Goal: Task Accomplishment & Management: Complete application form

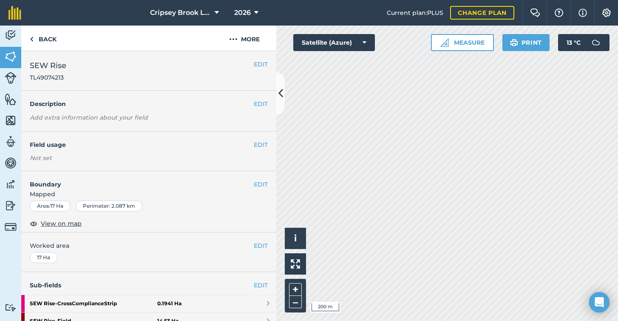
scroll to position [145, 0]
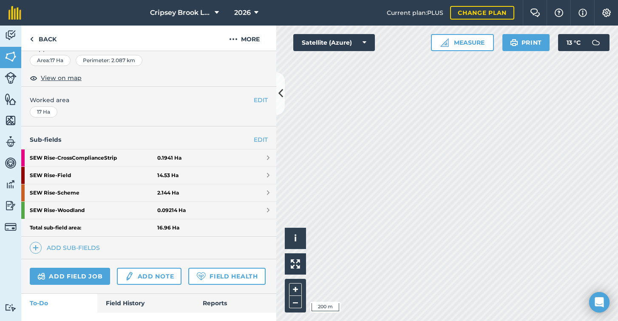
click at [210, 10] on span "Cripsey Brook Limited" at bounding box center [180, 13] width 61 height 10
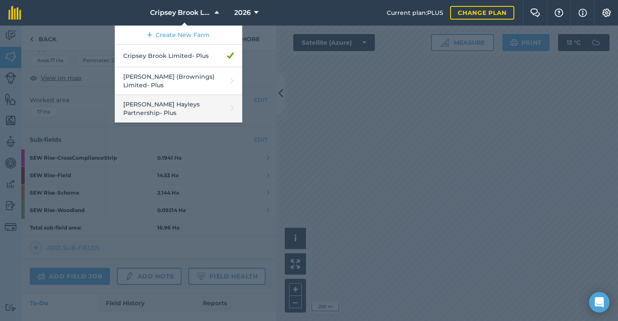
click at [171, 97] on link "[PERSON_NAME] Hayleys Partnership - Plus" at bounding box center [179, 109] width 128 height 28
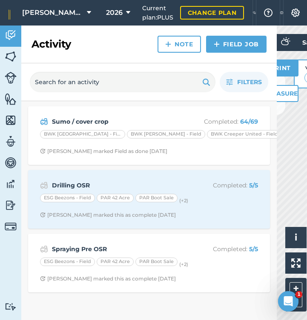
click at [233, 44] on link "Field Job" at bounding box center [236, 44] width 60 height 17
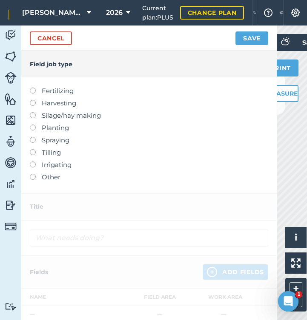
click at [34, 137] on label at bounding box center [36, 137] width 12 height 0
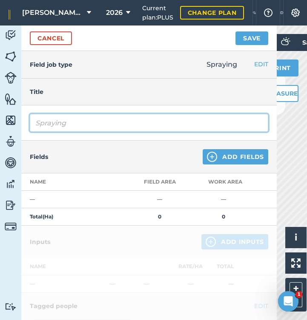
click at [82, 126] on input "Spraying" at bounding box center [149, 123] width 238 height 18
type input "Spraying Pre Barley drilling"
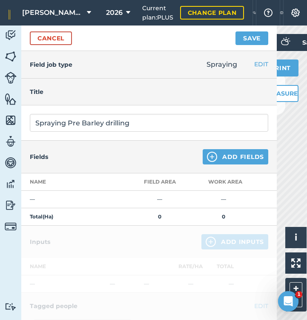
click at [222, 158] on button "Add Fields" at bounding box center [234, 156] width 65 height 15
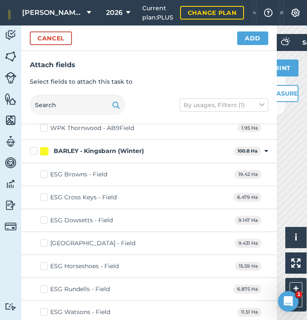
scroll to position [2282, 0]
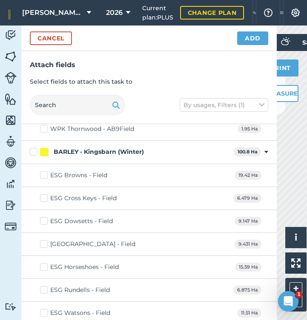
click at [33, 148] on label "BARLEY - Kingsbarn (Winter)" at bounding box center [130, 152] width 200 height 9
click at [33, 148] on input "BARLEY - Kingsbarn (Winter)" at bounding box center [33, 151] width 6 height 6
checkbox input "true"
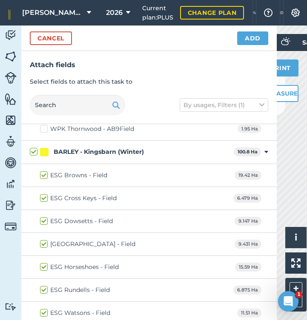
checkbox input "true"
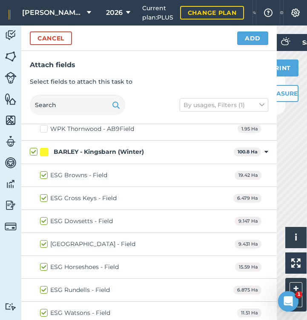
checkbox input "true"
click at [257, 39] on button "Add" at bounding box center [252, 38] width 31 height 14
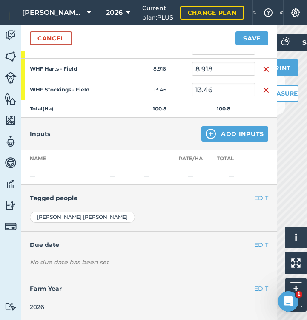
scroll to position [278, 0]
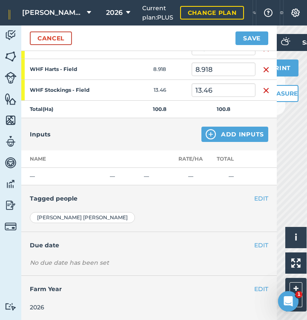
click at [222, 136] on button "Add Inputs" at bounding box center [234, 134] width 67 height 15
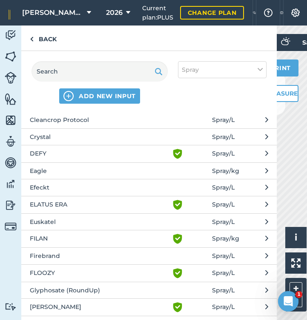
scroll to position [609, 0]
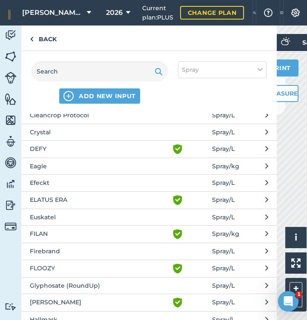
click at [60, 247] on span "Firebrand" at bounding box center [99, 251] width 139 height 9
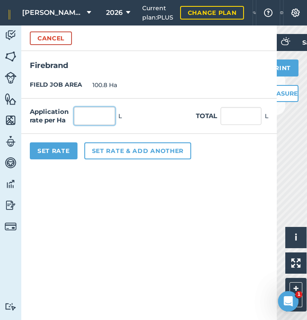
click at [97, 120] on input "text" at bounding box center [94, 116] width 41 height 18
type input ".75"
click at [51, 38] on button "Cancel" at bounding box center [51, 38] width 42 height 14
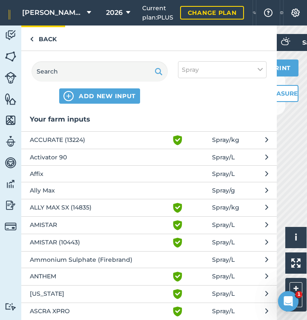
click at [48, 40] on link "Back" at bounding box center [43, 38] width 44 height 25
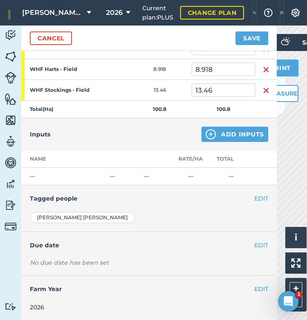
click at [230, 134] on button "Add Inputs" at bounding box center [234, 134] width 67 height 15
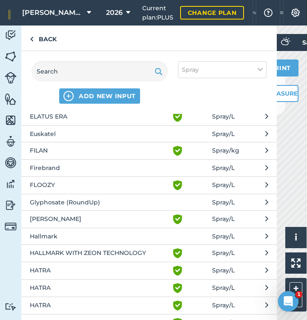
scroll to position [691, 0]
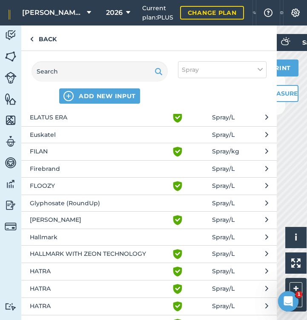
click at [48, 168] on span "Firebrand" at bounding box center [99, 168] width 139 height 9
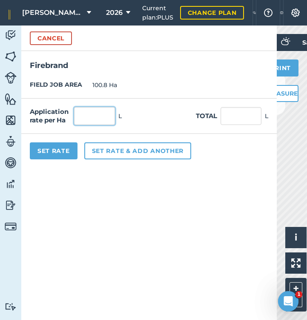
click at [97, 116] on input "text" at bounding box center [94, 116] width 41 height 18
type input "0.75"
type input "75.6"
click at [123, 151] on button "Set rate & add another" at bounding box center [137, 150] width 107 height 17
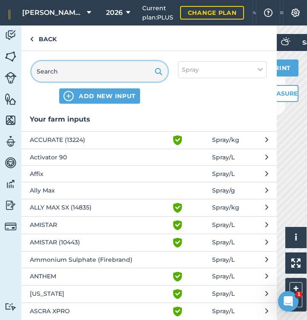
click at [87, 72] on input "text" at bounding box center [99, 71] width 136 height 20
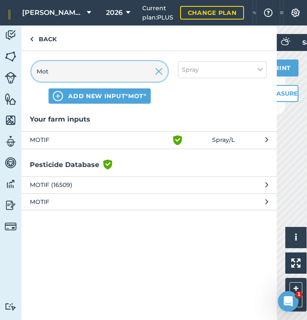
type input "Mot"
click at [49, 185] on span "MOTIF (16509)" at bounding box center [99, 184] width 139 height 9
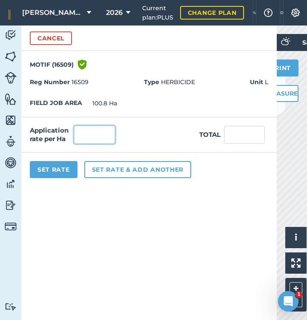
click at [89, 136] on input "text" at bounding box center [94, 135] width 41 height 18
type input "2.5"
type input "252"
click at [121, 166] on button "Set rate & add another" at bounding box center [137, 169] width 107 height 17
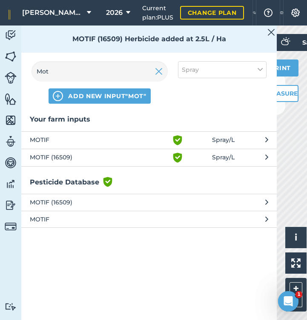
click at [158, 74] on img at bounding box center [159, 71] width 8 height 10
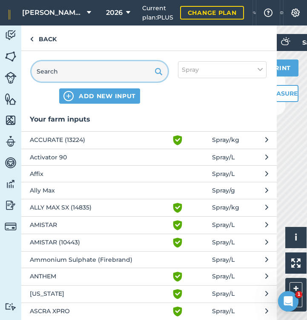
click at [110, 76] on input "text" at bounding box center [99, 71] width 136 height 20
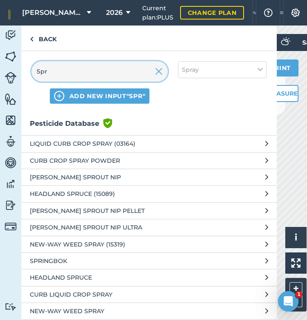
scroll to position [0, 0]
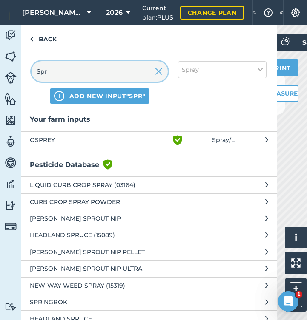
type input "Spr"
click at [261, 65] on button "Spray" at bounding box center [222, 69] width 88 height 17
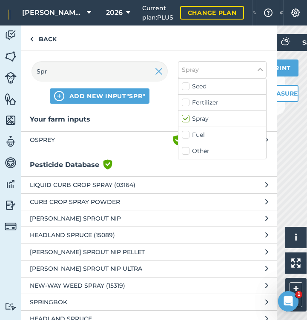
click at [206, 148] on label "Other" at bounding box center [222, 151] width 81 height 9
click at [187, 148] on input "Other" at bounding box center [185, 150] width 6 height 6
checkbox input "true"
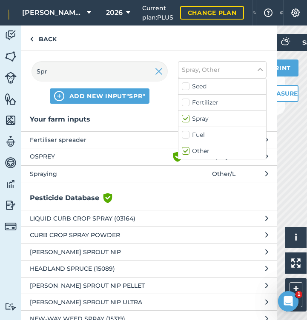
click at [50, 174] on span "Spraying" at bounding box center [99, 173] width 139 height 9
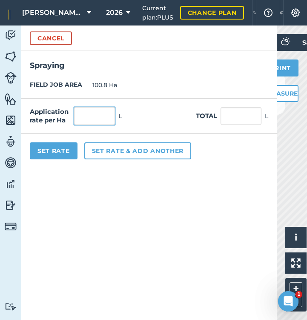
click at [98, 116] on input "text" at bounding box center [94, 116] width 41 height 18
type input "1"
type input "100.8"
click at [38, 150] on button "Set Rate" at bounding box center [54, 150] width 48 height 17
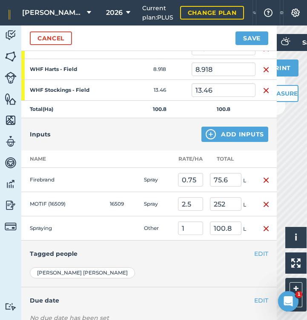
click at [260, 254] on button "EDIT" at bounding box center [261, 253] width 14 height 9
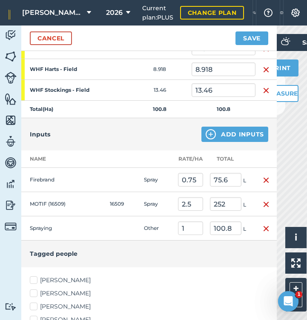
click at [37, 278] on label "Angus Parrish" at bounding box center [149, 280] width 238 height 9
click at [35, 278] on input "Angus Parrish" at bounding box center [33, 279] width 6 height 6
checkbox input "true"
click at [35, 293] on label "Edward Padfield" at bounding box center [149, 293] width 238 height 9
click at [35, 293] on input "Edward Padfield" at bounding box center [33, 292] width 6 height 6
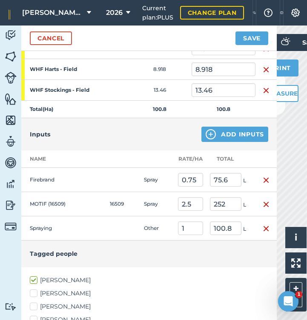
checkbox input "true"
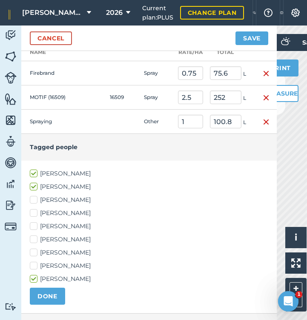
scroll to position [386, 0]
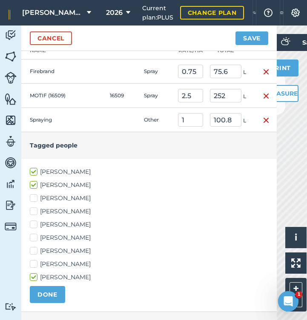
click at [34, 226] on label "Ian Padfield" at bounding box center [149, 224] width 238 height 9
click at [34, 226] on input "Ian Padfield" at bounding box center [33, 223] width 6 height 6
checkbox input "true"
click at [34, 237] on label "James Padfield" at bounding box center [149, 237] width 238 height 9
click at [34, 237] on input "James Padfield" at bounding box center [33, 236] width 6 height 6
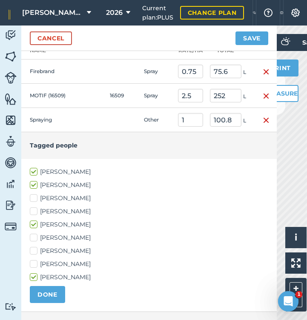
checkbox input "true"
click at [34, 250] on label "Josh Gregg" at bounding box center [149, 251] width 238 height 9
click at [34, 250] on input "Josh Gregg" at bounding box center [33, 250] width 6 height 6
checkbox input "true"
click at [44, 293] on button "DONE" at bounding box center [47, 294] width 35 height 17
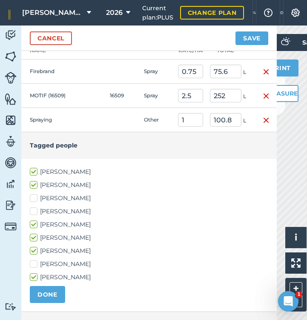
scroll to position [344, 0]
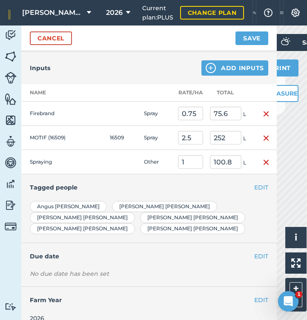
click at [249, 40] on button "Save" at bounding box center [251, 38] width 33 height 14
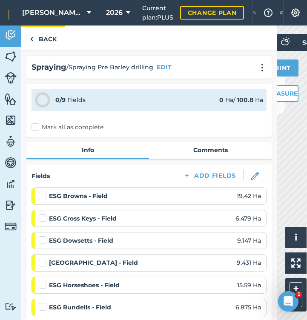
click at [42, 38] on link "Back" at bounding box center [43, 38] width 44 height 25
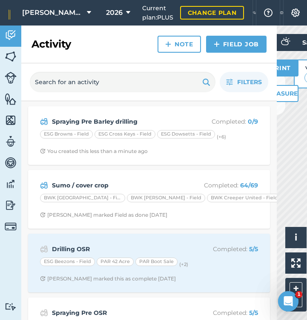
click at [9, 54] on img at bounding box center [11, 56] width 12 height 13
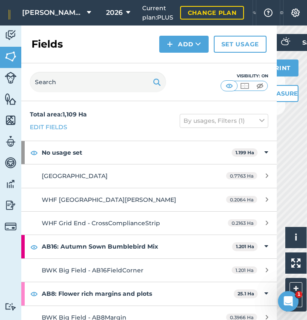
click at [12, 33] on img at bounding box center [11, 35] width 12 height 13
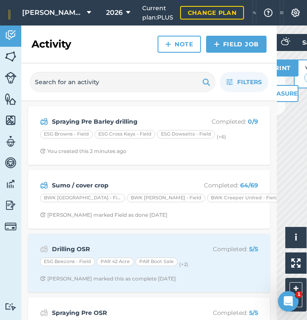
click at [229, 42] on link "Field Job" at bounding box center [236, 44] width 60 height 17
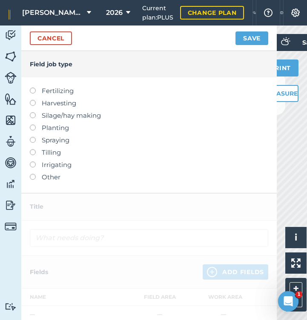
click at [34, 125] on label at bounding box center [36, 125] width 12 height 0
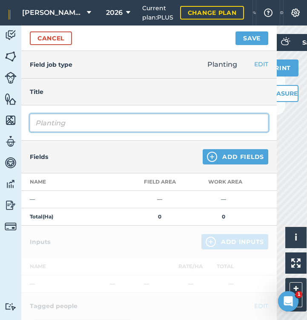
click at [85, 125] on input "Planting" at bounding box center [149, 123] width 238 height 18
type input "Planting Kingsbarn Barley"
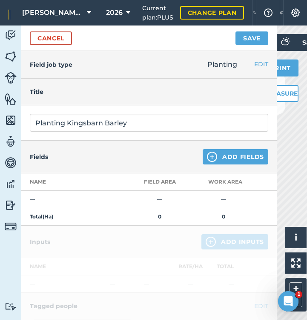
click at [232, 155] on button "Add Fields" at bounding box center [234, 156] width 65 height 15
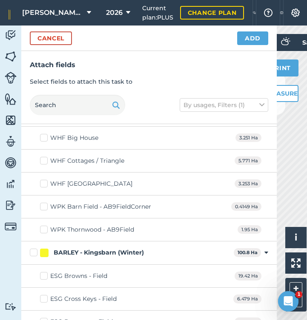
scroll to position [2186, 0]
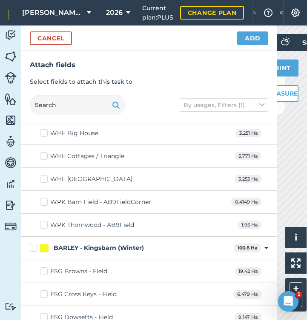
click at [34, 246] on label "BARLEY - Kingsbarn (Winter)" at bounding box center [130, 248] width 200 height 9
click at [34, 246] on input "BARLEY - Kingsbarn (Winter)" at bounding box center [33, 247] width 6 height 6
checkbox input "true"
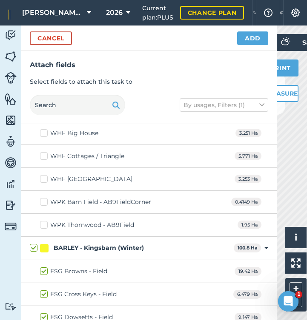
checkbox input "true"
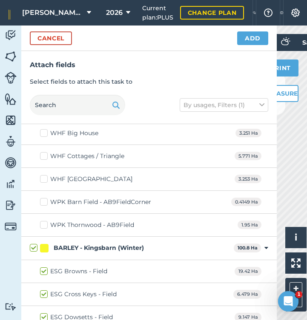
checkbox input "true"
click at [245, 39] on button "Add" at bounding box center [252, 38] width 31 height 14
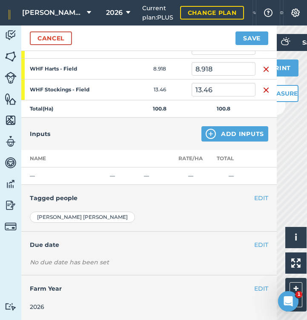
scroll to position [278, 0]
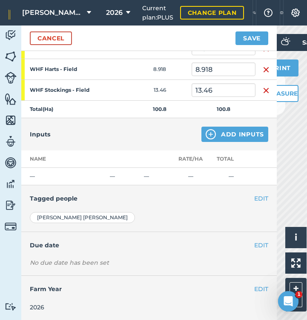
click at [220, 131] on button "Add Inputs" at bounding box center [234, 134] width 67 height 15
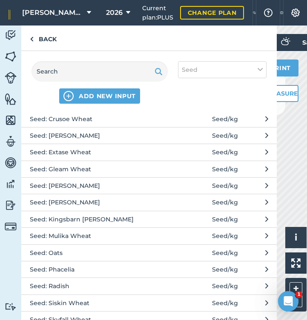
scroll to position [189, 0]
click at [90, 214] on span "Seed: Kingsbarn Barley" at bounding box center [99, 218] width 139 height 9
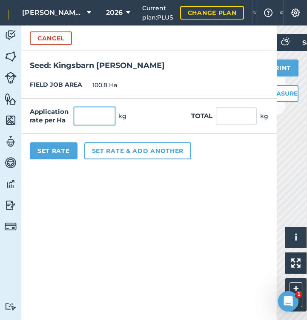
click at [91, 119] on input "text" at bounding box center [94, 116] width 41 height 18
type input "120"
type input "12,096"
click at [241, 113] on input "12,096" at bounding box center [236, 116] width 41 height 18
click at [97, 115] on input "120" at bounding box center [94, 116] width 41 height 18
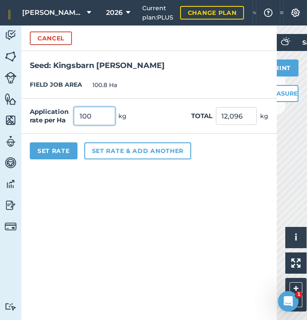
type input "100"
type input "10,080"
click at [242, 114] on input "10,080" at bounding box center [236, 116] width 41 height 18
click at [93, 115] on input "100" at bounding box center [94, 116] width 41 height 18
type input "110"
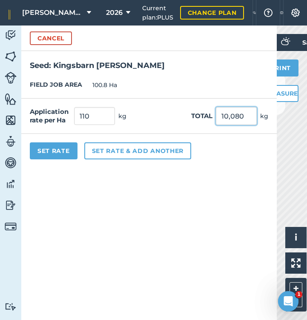
type input "11,088"
click at [235, 114] on input "11,088" at bounding box center [236, 116] width 41 height 18
click at [94, 115] on input "110" at bounding box center [94, 116] width 41 height 18
type input "105"
type input "10,584"
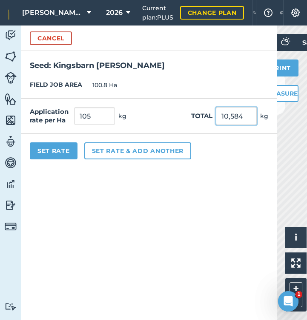
click at [236, 118] on input "10,584" at bounding box center [236, 116] width 41 height 18
click at [126, 151] on button "Set rate & add another" at bounding box center [137, 150] width 107 height 17
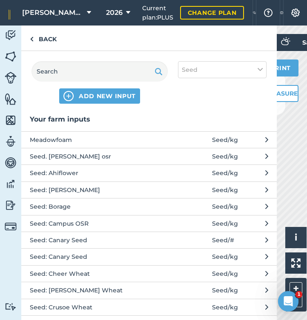
click at [220, 69] on button "Seed" at bounding box center [222, 69] width 88 height 17
click at [188, 118] on label "Spray" at bounding box center [222, 118] width 81 height 9
click at [187, 118] on input "Spray" at bounding box center [185, 117] width 6 height 6
checkbox input "true"
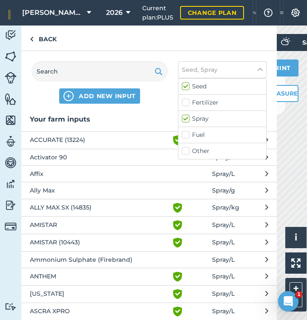
click at [186, 149] on label "Other" at bounding box center [222, 151] width 81 height 9
click at [186, 149] on input "Other" at bounding box center [185, 150] width 6 height 6
checkbox input "true"
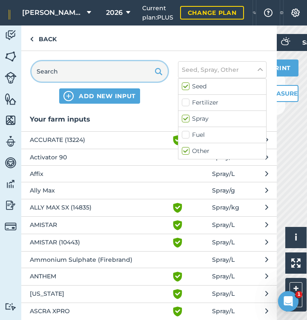
click at [86, 71] on input "text" at bounding box center [99, 71] width 136 height 20
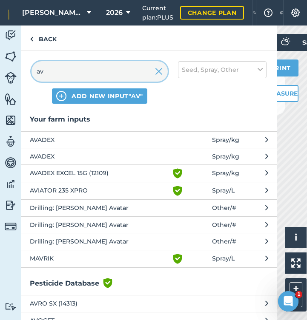
type input "av"
click at [72, 173] on span "AVADEX EXCEL 15G (12109)" at bounding box center [99, 173] width 139 height 10
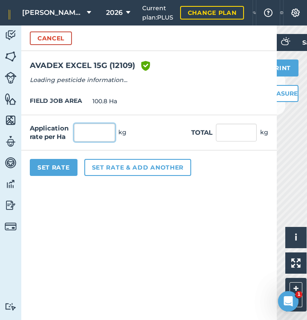
click at [107, 136] on input "text" at bounding box center [94, 133] width 41 height 18
type input "15"
click at [51, 38] on button "Cancel" at bounding box center [51, 38] width 42 height 14
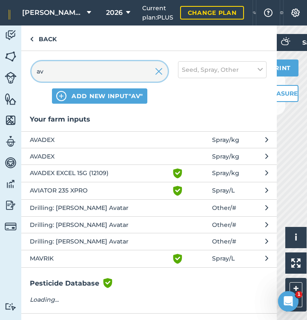
click at [162, 72] on input "av" at bounding box center [99, 71] width 136 height 20
click at [160, 72] on img at bounding box center [159, 71] width 8 height 10
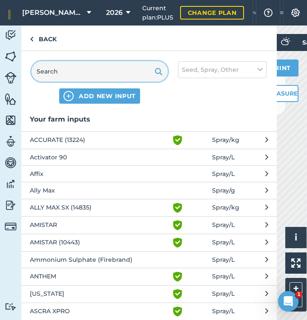
click at [119, 73] on input "text" at bounding box center [99, 71] width 136 height 20
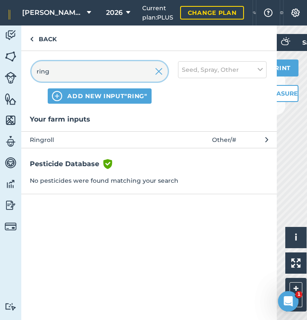
type input "ring"
click at [55, 137] on span "Ringroll" at bounding box center [99, 139] width 139 height 9
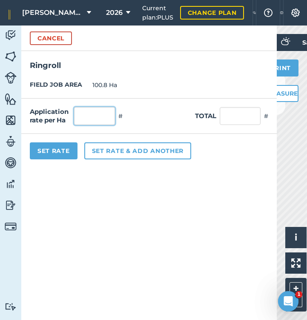
click at [91, 119] on input "text" at bounding box center [94, 116] width 41 height 18
type input "1"
type input "100.8"
click at [59, 151] on button "Set Rate" at bounding box center [54, 150] width 48 height 17
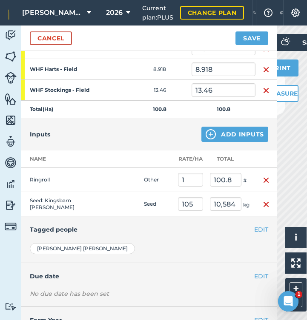
click at [224, 133] on button "Add Inputs" at bounding box center [234, 134] width 67 height 15
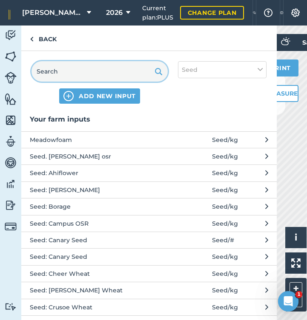
click at [88, 64] on input "text" at bounding box center [99, 71] width 136 height 20
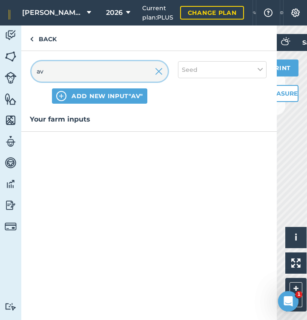
type input "a"
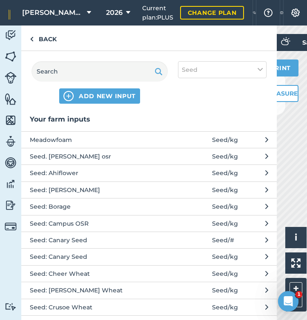
click at [230, 71] on button "Seed" at bounding box center [222, 69] width 88 height 17
click at [183, 150] on label "Other" at bounding box center [222, 151] width 81 height 9
click at [183, 150] on input "Other" at bounding box center [185, 150] width 6 height 6
checkbox input "true"
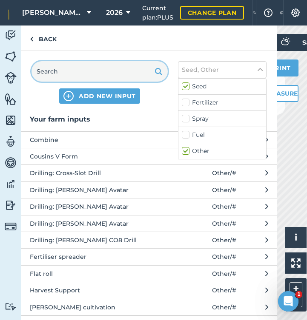
click at [88, 69] on input "text" at bounding box center [99, 71] width 136 height 20
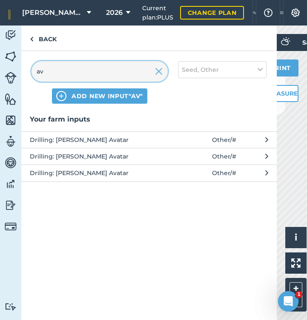
type input "av"
click at [66, 139] on span "Drilling: Horsch Avatar" at bounding box center [99, 139] width 139 height 9
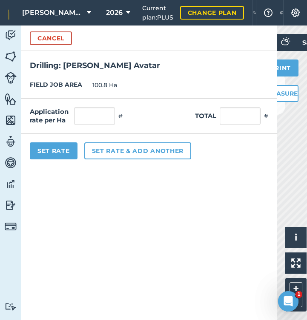
click at [100, 101] on div "Application rate per Ha # Total #" at bounding box center [148, 116] width 255 height 35
click at [100, 114] on input "text" at bounding box center [94, 116] width 41 height 18
type input "1"
type input "100.8"
click at [125, 150] on button "Set rate & add another" at bounding box center [137, 150] width 107 height 17
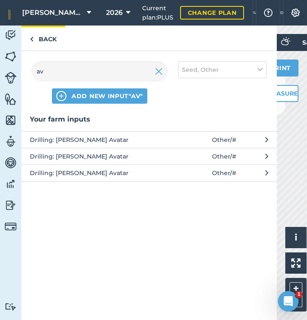
click at [45, 39] on link "Back" at bounding box center [43, 38] width 44 height 25
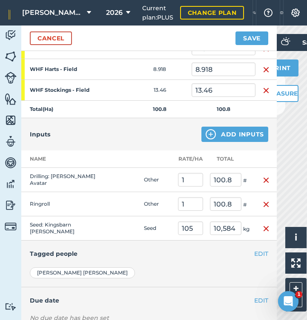
click at [231, 136] on button "Add Inputs" at bounding box center [234, 134] width 67 height 15
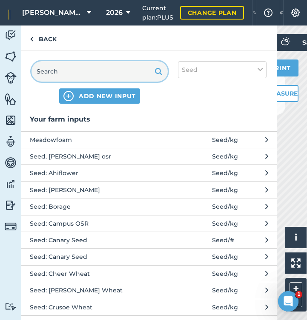
click at [119, 74] on input "text" at bounding box center [99, 71] width 136 height 20
click at [223, 70] on button "Seed" at bounding box center [222, 69] width 88 height 17
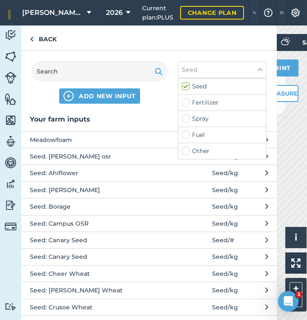
click at [223, 70] on button "Seed" at bounding box center [222, 69] width 88 height 17
click at [186, 150] on label "Other" at bounding box center [222, 151] width 81 height 9
click at [186, 150] on input "Other" at bounding box center [185, 150] width 6 height 6
checkbox input "true"
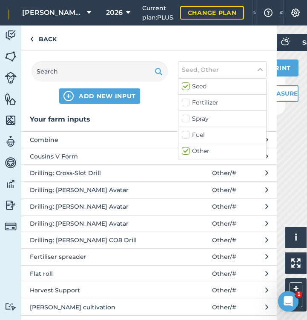
click at [186, 122] on label "Spray" at bounding box center [222, 118] width 81 height 9
click at [186, 120] on input "Spray" at bounding box center [185, 117] width 6 height 6
checkbox input "true"
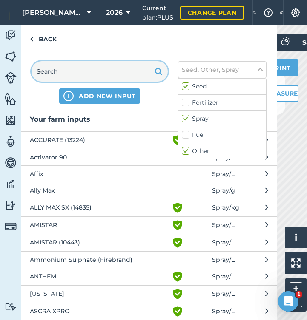
click at [111, 71] on input "text" at bounding box center [99, 71] width 136 height 20
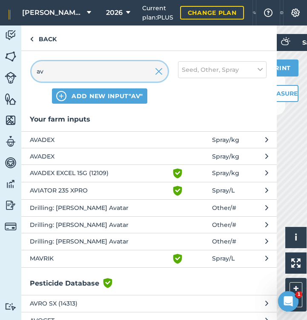
type input "av"
click at [80, 171] on span "AVADEX EXCEL 15G (12109)" at bounding box center [99, 173] width 139 height 10
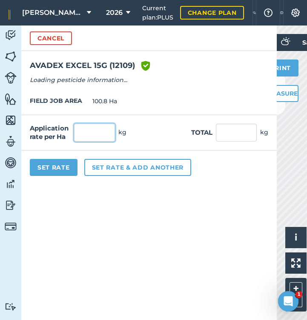
click at [94, 135] on input "text" at bounding box center [94, 133] width 41 height 18
type input "15"
type input "1,512"
click at [232, 129] on input "1,512" at bounding box center [236, 133] width 41 height 18
click at [61, 165] on button "Set Rate" at bounding box center [54, 167] width 48 height 17
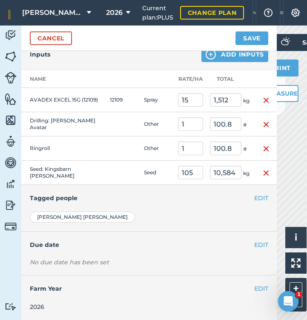
scroll to position [357, 0]
click at [258, 198] on button "EDIT" at bounding box center [261, 198] width 14 height 9
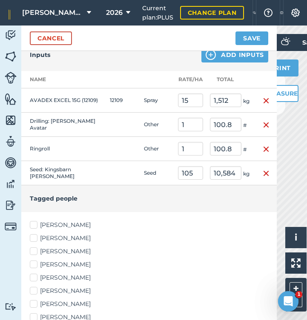
click at [34, 227] on label "Angus Parrish" at bounding box center [149, 225] width 238 height 9
click at [34, 226] on input "Angus Parrish" at bounding box center [33, 224] width 6 height 6
checkbox input "true"
click at [34, 237] on label "Edward Padfield" at bounding box center [149, 238] width 238 height 9
click at [34, 237] on input "Edward Padfield" at bounding box center [33, 237] width 6 height 6
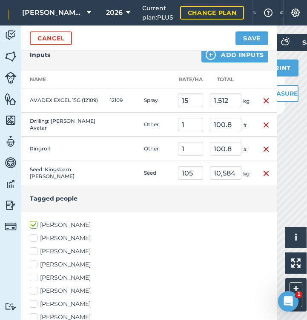
checkbox input "true"
click at [37, 278] on label "Ian Padfield" at bounding box center [149, 277] width 238 height 9
click at [35, 278] on input "Ian Padfield" at bounding box center [33, 276] width 6 height 6
checkbox input "true"
click at [34, 289] on label "James Padfield" at bounding box center [149, 291] width 238 height 9
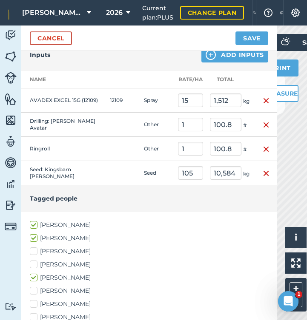
click at [34, 289] on input "James Padfield" at bounding box center [33, 290] width 6 height 6
checkbox input "true"
click at [35, 300] on label "Josh Gregg" at bounding box center [149, 304] width 238 height 9
click at [35, 300] on input "Josh Gregg" at bounding box center [33, 303] width 6 height 6
checkbox input "true"
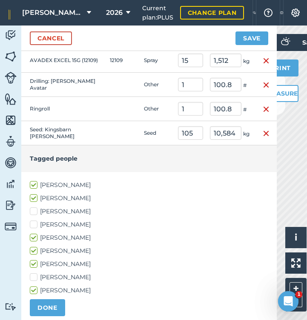
click at [38, 307] on button "DONE" at bounding box center [47, 307] width 35 height 17
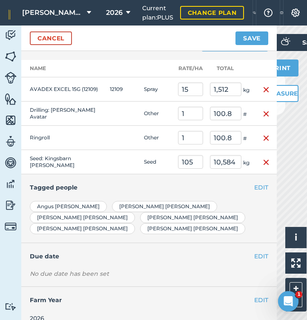
click at [254, 39] on button "Save" at bounding box center [251, 38] width 33 height 14
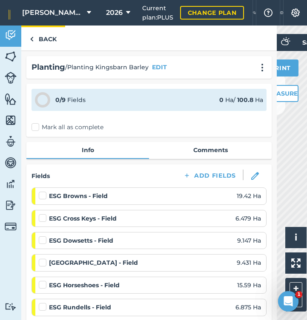
click at [46, 39] on link "Back" at bounding box center [43, 38] width 44 height 25
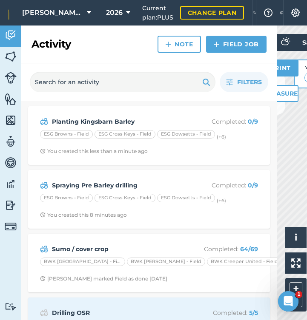
click at [236, 42] on link "Field Job" at bounding box center [236, 44] width 60 height 17
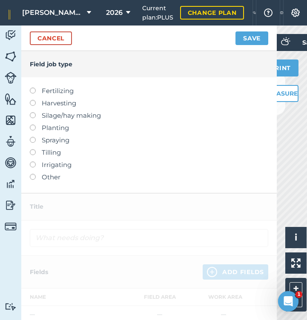
click at [32, 137] on label at bounding box center [36, 137] width 12 height 0
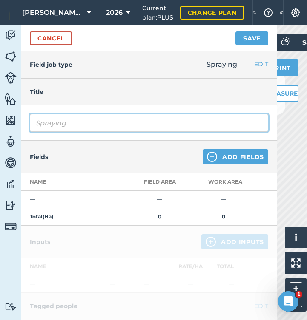
click at [71, 125] on input "Spraying" at bounding box center [149, 123] width 238 height 18
type input "Spraying Pre Em Barley"
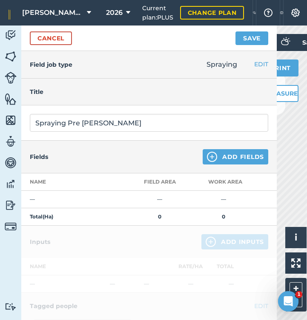
click at [220, 160] on button "Add Fields" at bounding box center [234, 156] width 65 height 15
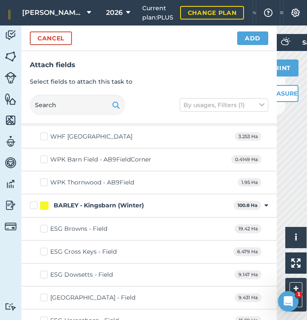
scroll to position [2227, 0]
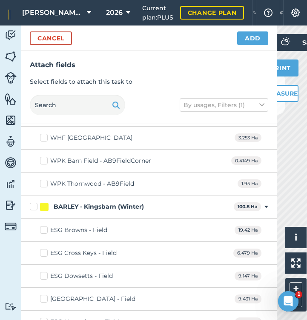
click at [30, 203] on label "BARLEY - Kingsbarn (Winter)" at bounding box center [130, 206] width 200 height 9
click at [30, 203] on input "BARLEY - Kingsbarn (Winter)" at bounding box center [33, 205] width 6 height 6
checkbox input "true"
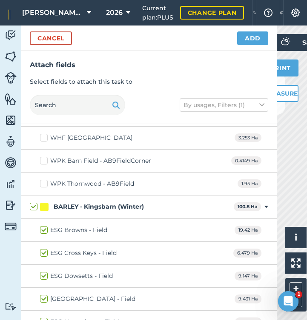
checkbox input "true"
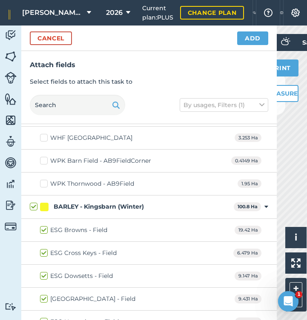
checkbox input "true"
click at [253, 42] on button "Add" at bounding box center [252, 38] width 31 height 14
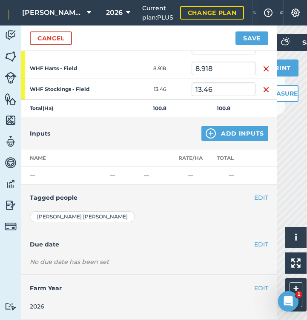
scroll to position [278, 0]
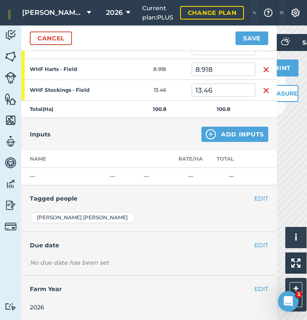
click at [224, 131] on button "Add Inputs" at bounding box center [234, 134] width 67 height 15
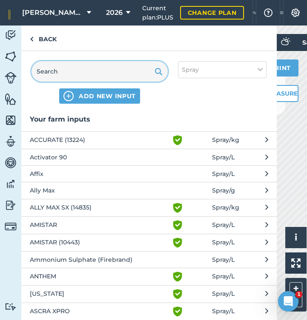
click at [97, 66] on input "text" at bounding box center [99, 71] width 136 height 20
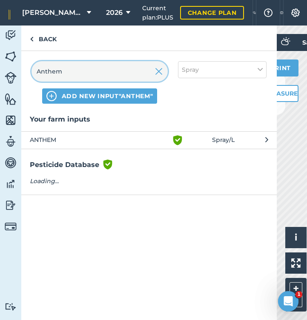
type input "Anthem"
click at [51, 139] on span "ANTHEM" at bounding box center [99, 140] width 139 height 10
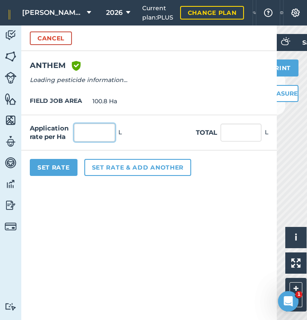
click at [99, 136] on input "text" at bounding box center [94, 133] width 41 height 18
type input "3"
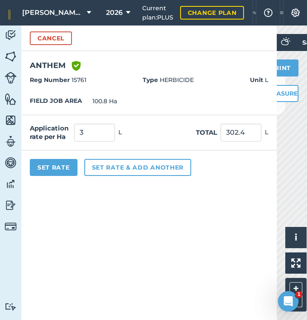
type input "302.4"
click at [136, 165] on button "Set rate & add another" at bounding box center [137, 167] width 107 height 17
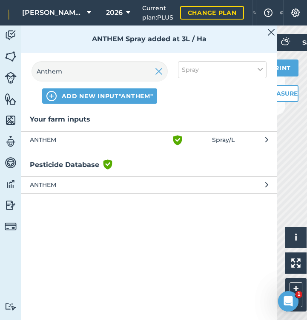
click at [160, 72] on img at bounding box center [159, 71] width 8 height 10
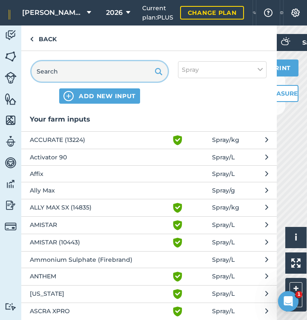
click at [96, 74] on input "text" at bounding box center [99, 71] width 136 height 20
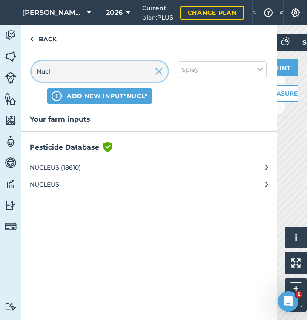
type input "Nucl"
click at [40, 168] on span "NUCLEUS (18610)" at bounding box center [99, 167] width 139 height 9
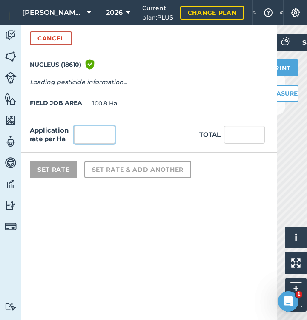
click at [92, 132] on input "text" at bounding box center [94, 135] width 41 height 18
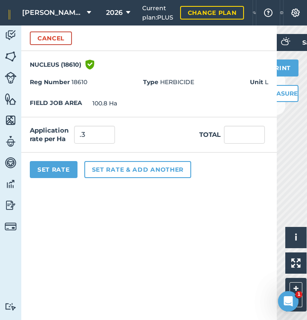
type input "0.3"
type input "30.24"
click at [132, 166] on button "Set rate & add another" at bounding box center [137, 169] width 107 height 17
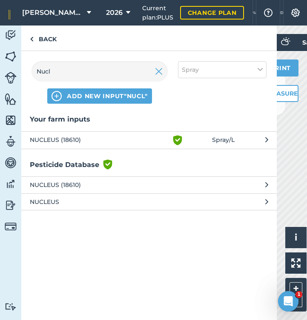
click at [161, 71] on img at bounding box center [159, 71] width 8 height 10
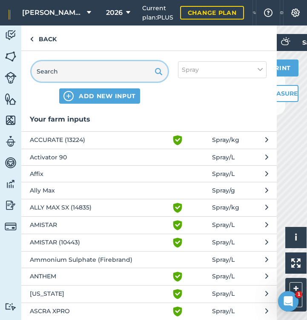
click at [97, 77] on input "text" at bounding box center [99, 71] width 136 height 20
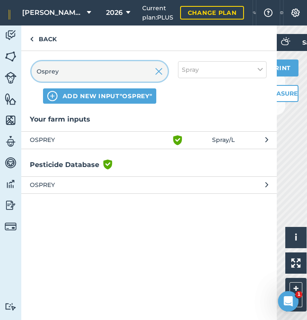
type input "Osprey"
click at [57, 137] on span "OSPREY" at bounding box center [99, 140] width 139 height 10
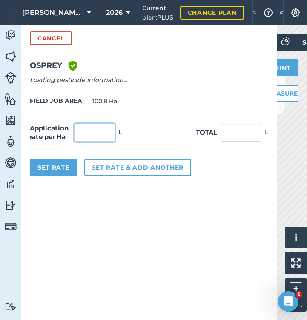
click at [86, 130] on input "text" at bounding box center [94, 133] width 41 height 18
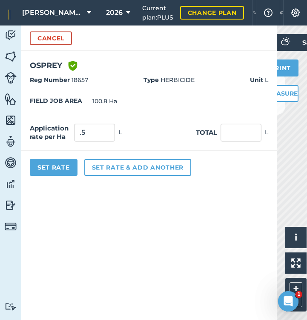
type input "0.5"
type input "50.4"
click at [111, 164] on button "Set rate & add another" at bounding box center [137, 167] width 107 height 17
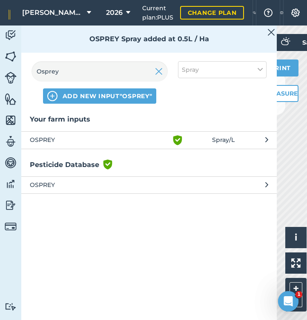
click at [255, 66] on button "Spray" at bounding box center [222, 69] width 88 height 17
click at [189, 151] on label "Other" at bounding box center [222, 151] width 81 height 9
click at [187, 151] on input "Other" at bounding box center [185, 150] width 6 height 6
checkbox input "true"
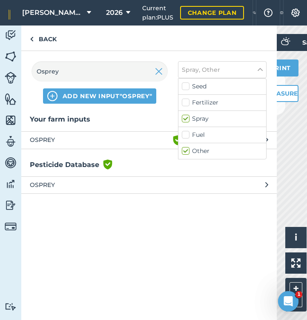
click at [160, 73] on img at bounding box center [159, 71] width 8 height 10
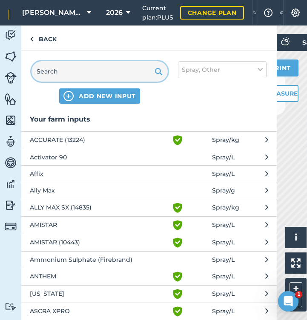
click at [105, 74] on input "text" at bounding box center [99, 71] width 136 height 20
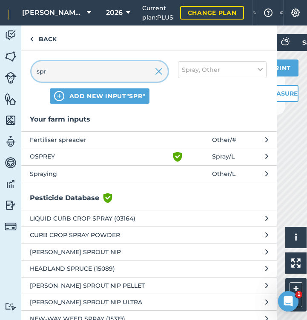
type input "spr"
click at [52, 173] on span "Spraying" at bounding box center [99, 173] width 139 height 9
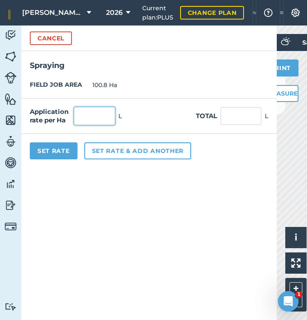
click at [94, 111] on input "text" at bounding box center [94, 116] width 41 height 18
type input "1"
type input "100.8"
click at [57, 151] on button "Set Rate" at bounding box center [54, 150] width 48 height 17
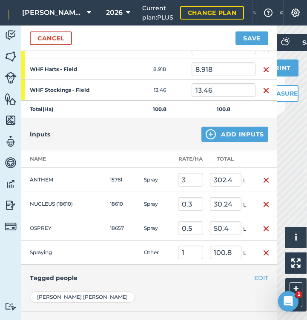
click at [262, 278] on button "EDIT" at bounding box center [261, 277] width 14 height 9
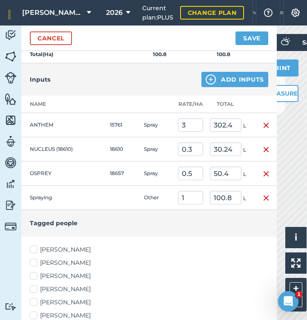
scroll to position [413, 0]
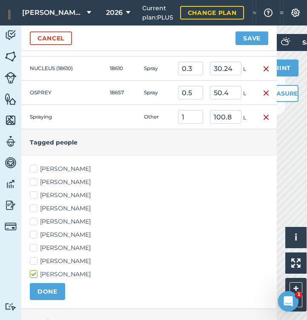
click at [34, 169] on label "Angus Parrish" at bounding box center [149, 169] width 238 height 9
click at [34, 169] on input "Angus Parrish" at bounding box center [33, 168] width 6 height 6
checkbox input "true"
click at [34, 183] on label "Edward Padfield" at bounding box center [149, 182] width 238 height 9
click at [34, 183] on input "Edward Padfield" at bounding box center [33, 181] width 6 height 6
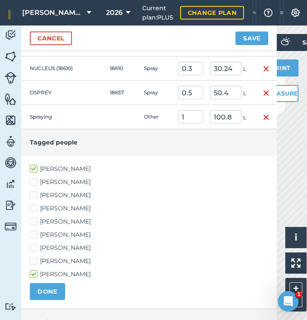
checkbox input "true"
click at [34, 220] on label "Ian Padfield" at bounding box center [149, 221] width 238 height 9
click at [34, 220] on input "Ian Padfield" at bounding box center [33, 220] width 6 height 6
checkbox input "true"
click at [34, 235] on label "James Padfield" at bounding box center [149, 234] width 238 height 9
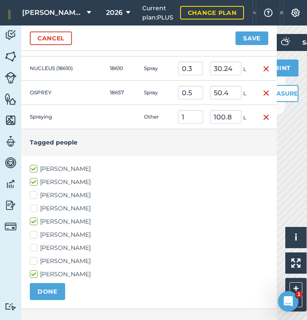
click at [34, 235] on input "James Padfield" at bounding box center [33, 233] width 6 height 6
checkbox input "true"
click at [34, 245] on label "Josh Gregg" at bounding box center [149, 248] width 238 height 9
click at [34, 245] on input "Josh Gregg" at bounding box center [33, 247] width 6 height 6
checkbox input "true"
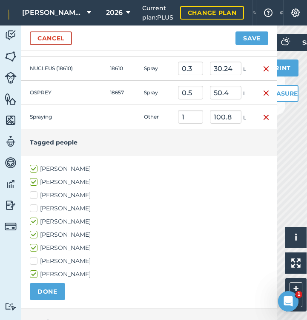
click at [48, 289] on button "DONE" at bounding box center [47, 291] width 35 height 17
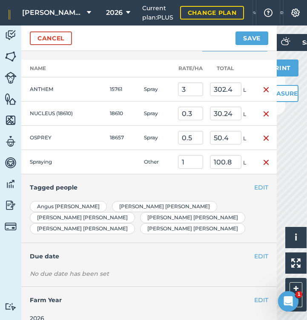
click at [250, 36] on button "Save" at bounding box center [251, 38] width 33 height 14
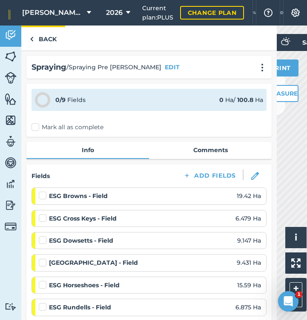
click at [48, 40] on link "Back" at bounding box center [43, 38] width 44 height 25
